Goal: Task Accomplishment & Management: Manage account settings

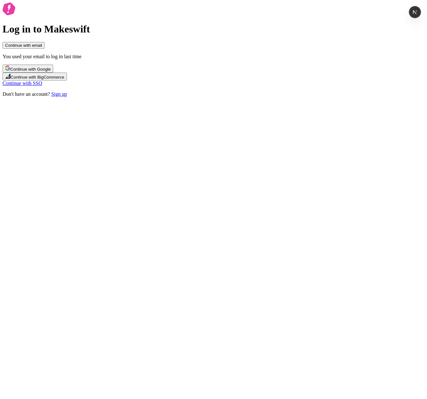
click at [42, 86] on link "Continue with SSO" at bounding box center [22, 83] width 39 height 5
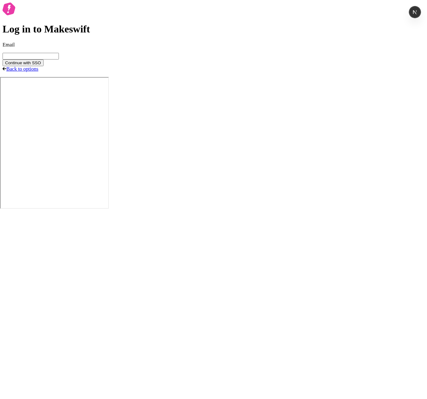
click at [59, 60] on input "Email" at bounding box center [31, 56] width 56 height 7
type input "[PERSON_NAME][EMAIL_ADDRESS][DOMAIN_NAME]"
click at [3, 60] on button "Continue with SSO" at bounding box center [23, 63] width 41 height 7
click at [323, 88] on div "Log in to Makeswift Email sasha@ferrata.dev Continue with SSO An unexpected err…" at bounding box center [214, 45] width 422 height 85
click at [44, 66] on button "Continue with SSO" at bounding box center [23, 63] width 41 height 7
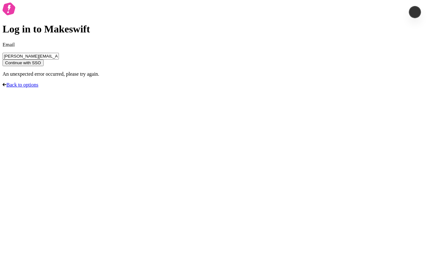
drag, startPoint x: 68, startPoint y: 264, endPoint x: 72, endPoint y: 216, distance: 47.5
click at [72, 88] on div "Log in to Makeswift Email sasha@ferrata.dev Continue with SSO An unexpected err…" at bounding box center [214, 45] width 422 height 85
click at [173, 77] on form "Email sasha@ferrata.dev Continue with SSO An unexpected error occurred, please …" at bounding box center [214, 59] width 422 height 35
click at [44, 66] on button "Continue with SSO" at bounding box center [23, 63] width 41 height 7
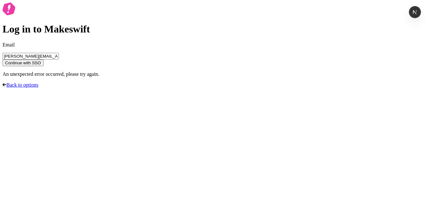
click at [170, 77] on p "An unexpected error occurred, please try again." at bounding box center [214, 74] width 422 height 6
drag, startPoint x: 170, startPoint y: 134, endPoint x: 251, endPoint y: 130, distance: 81.3
click at [251, 77] on p "An unexpected error occurred, please try again." at bounding box center [214, 74] width 422 height 6
copy p "An unexpected error occurred, please try again"
click at [106, 88] on div "Log in to Makeswift Email sasha@ferrata.dev Continue with SSO An unexpected err…" at bounding box center [214, 45] width 422 height 85
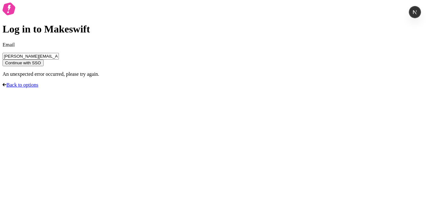
click at [60, 88] on div "Log in to Makeswift Email sasha@ferrata.dev Continue with SSO An unexpected err…" at bounding box center [214, 45] width 422 height 85
click at [41, 65] on span "Continue with SSO" at bounding box center [23, 62] width 36 height 5
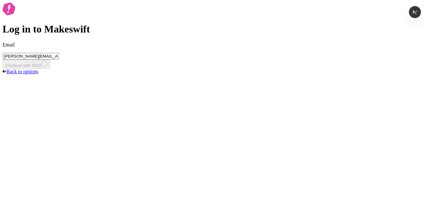
click at [8, 74] on div "Log in to Makeswift Email sasha@ferrata.dev Continue with SSO Back to options" at bounding box center [214, 39] width 422 height 72
click at [38, 74] on link "Back to options" at bounding box center [21, 71] width 36 height 5
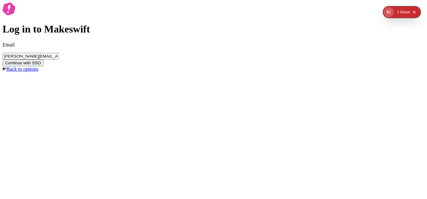
click at [3, 60] on button "Continue with SSO" at bounding box center [23, 63] width 41 height 7
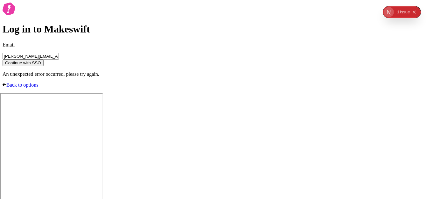
click at [284, 88] on div "Log in to Makeswift Email [PERSON_NAME][EMAIL_ADDRESS][DOMAIN_NAME] Continue wi…" at bounding box center [214, 45] width 422 height 85
click at [59, 60] on input "[PERSON_NAME][EMAIL_ADDRESS][DOMAIN_NAME]" at bounding box center [31, 56] width 56 height 7
type input "sasha+sso@ferrata.dev"
click at [41, 65] on span "Continue with SSO" at bounding box center [23, 62] width 36 height 5
click at [81, 52] on div "Log in to Makeswift Email [PERSON_NAME][EMAIL_ADDRESS][DOMAIN_NAME] Continue wi…" at bounding box center [214, 45] width 422 height 85
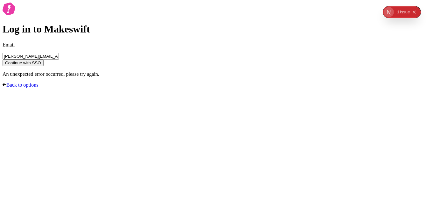
click at [299, 88] on div "Log in to Makeswift Email [PERSON_NAME][EMAIL_ADDRESS][DOMAIN_NAME] Continue wi…" at bounding box center [214, 45] width 422 height 85
click at [310, 88] on div "Log in to Makeswift Email [PERSON_NAME][EMAIL_ADDRESS][DOMAIN_NAME] Continue wi…" at bounding box center [214, 45] width 422 height 85
click at [88, 88] on div "Log in to Makeswift Email [PERSON_NAME][EMAIL_ADDRESS][DOMAIN_NAME] Continue wi…" at bounding box center [214, 45] width 422 height 85
click at [84, 88] on div "Log in to Makeswift Email [PERSON_NAME][EMAIL_ADDRESS][DOMAIN_NAME] Continue wi…" at bounding box center [214, 45] width 422 height 85
click at [44, 66] on button "Continue with SSO" at bounding box center [23, 63] width 41 height 7
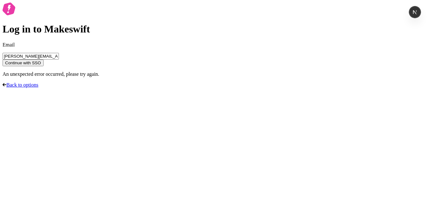
click at [59, 60] on input "[PERSON_NAME][EMAIL_ADDRESS][DOMAIN_NAME]" at bounding box center [31, 56] width 56 height 7
click at [81, 88] on div "Log in to Makeswift Email [PERSON_NAME][EMAIL_ADDRESS][DOMAIN_NAME] Continue wi…" at bounding box center [214, 45] width 422 height 85
